Goal: Check status

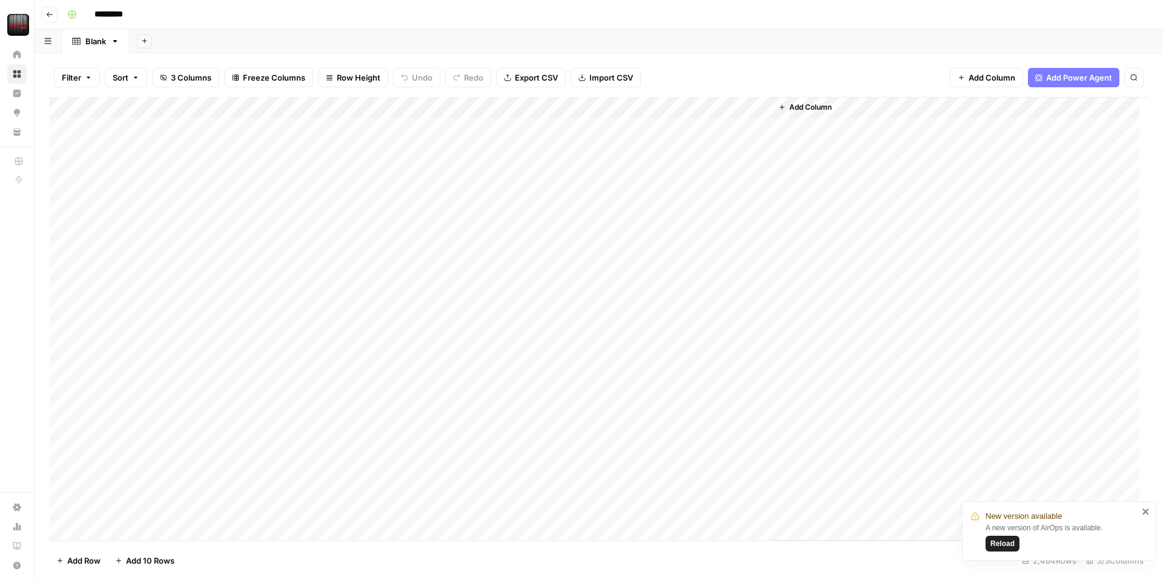
click at [1001, 539] on span "Reload" at bounding box center [1003, 543] width 24 height 11
